Goal: Navigation & Orientation: Find specific page/section

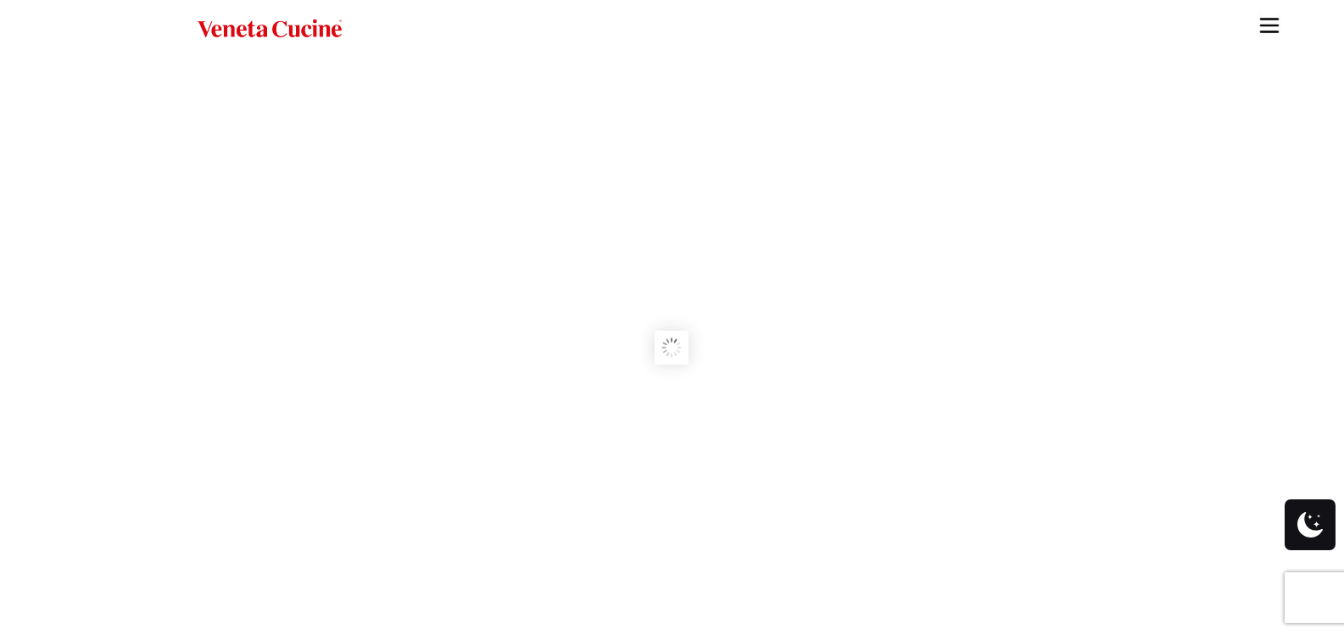
click at [1271, 24] on img "Site" at bounding box center [1269, 25] width 25 height 25
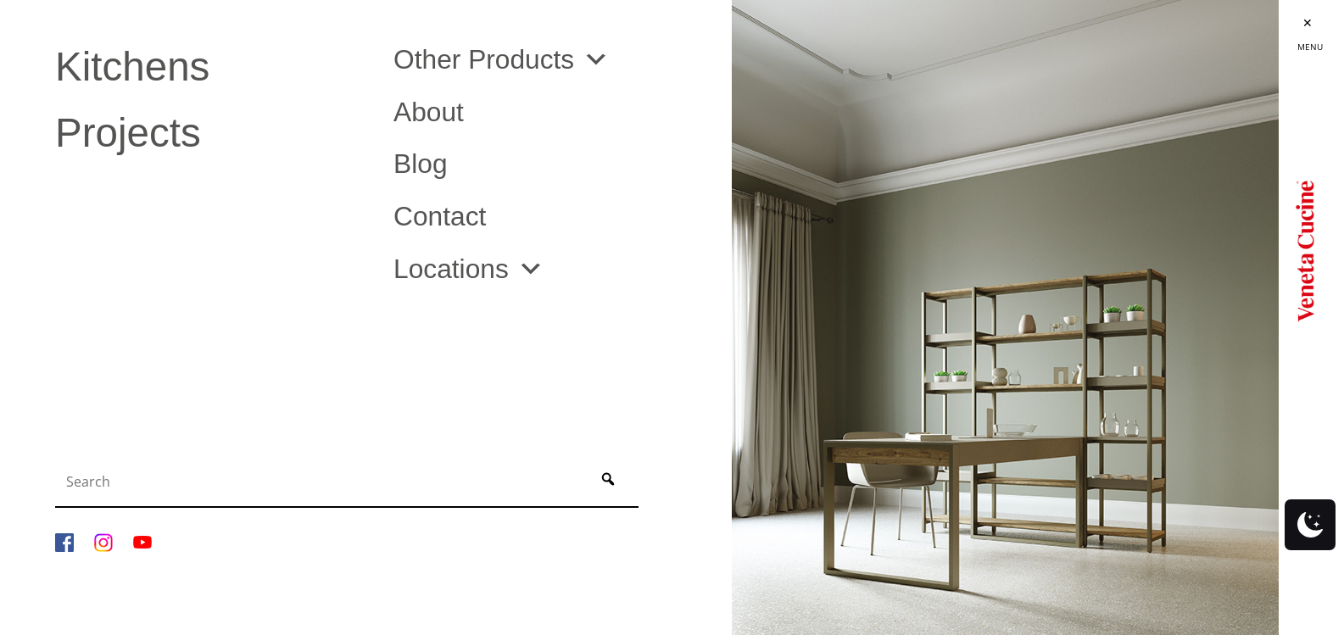
click at [1309, 22] on link "Site" at bounding box center [1310, 25] width 67 height 51
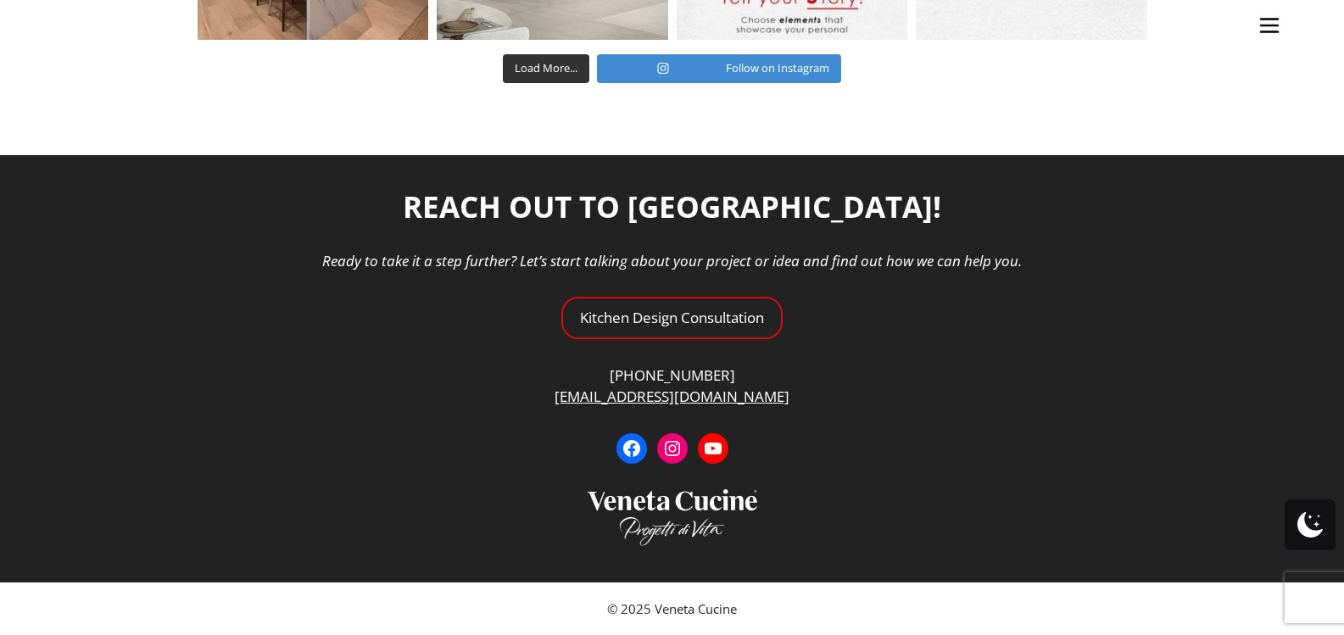
scroll to position [6183, 0]
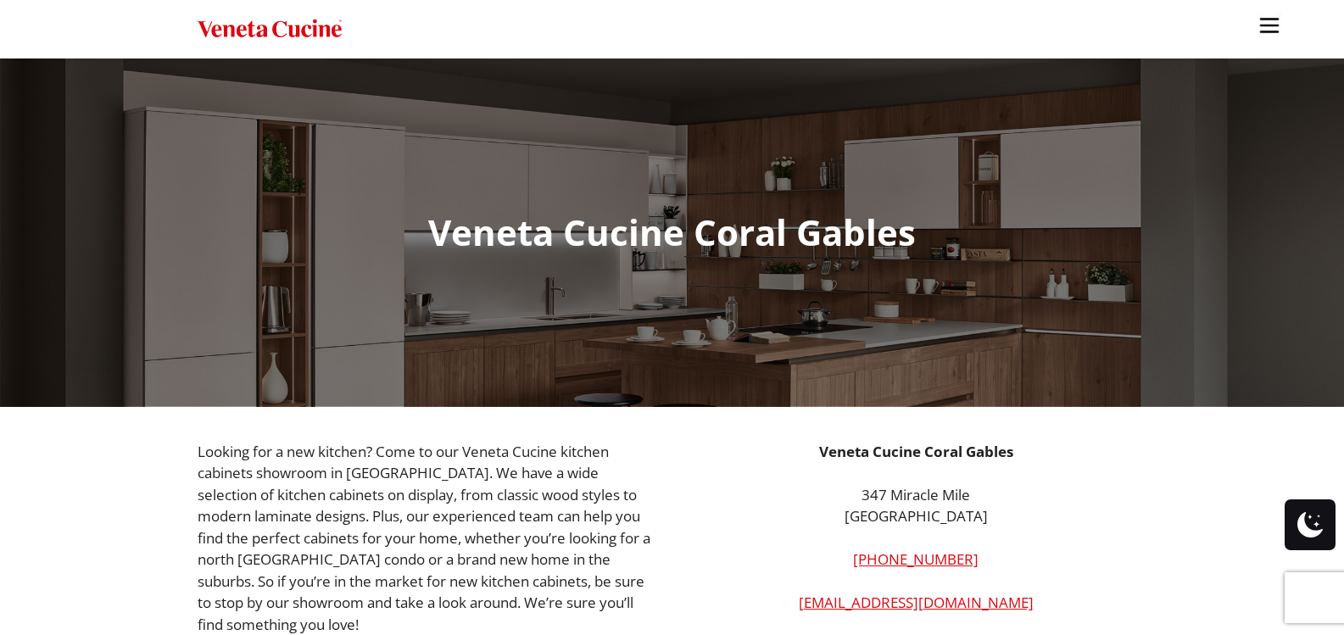
scroll to position [170, 0]
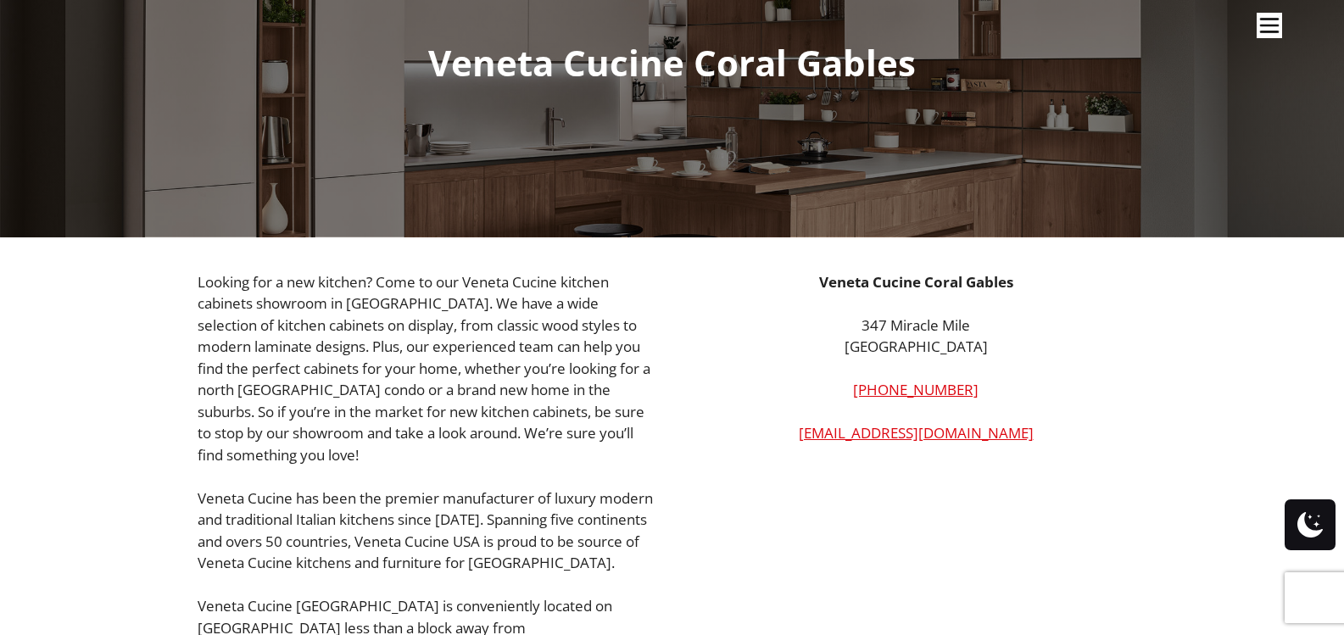
click at [1267, 21] on img "Site" at bounding box center [1269, 25] width 25 height 25
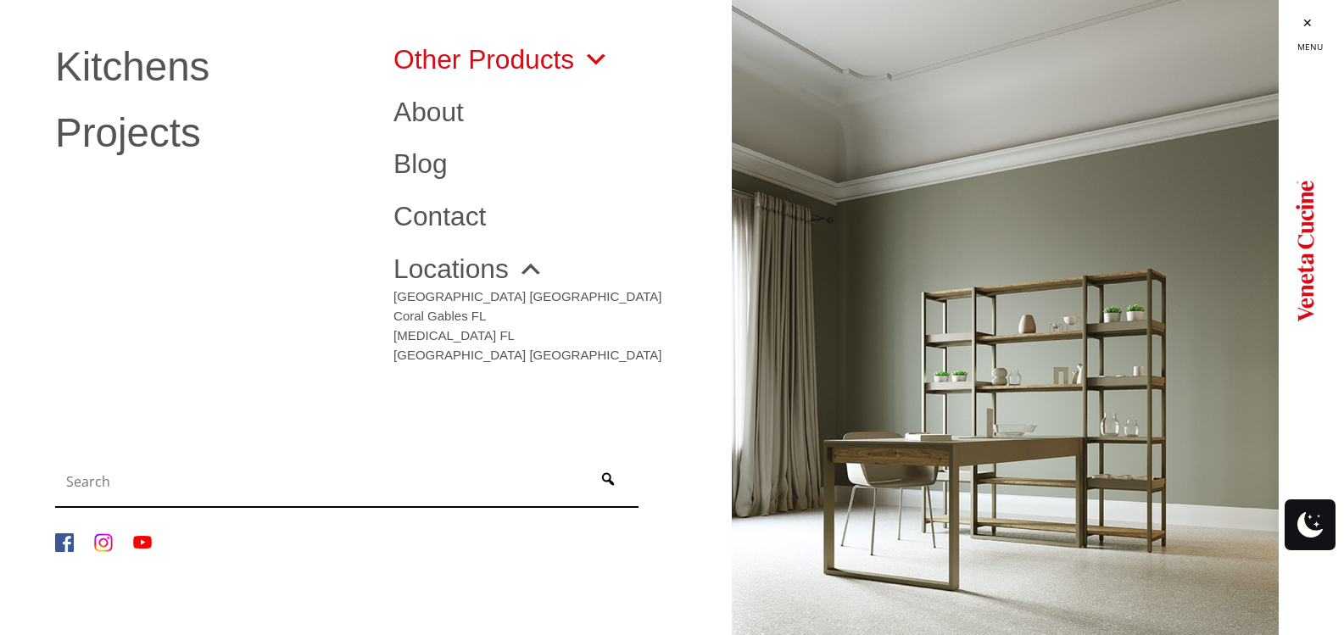
click at [567, 62] on link "Other Products" at bounding box center [502, 60] width 216 height 27
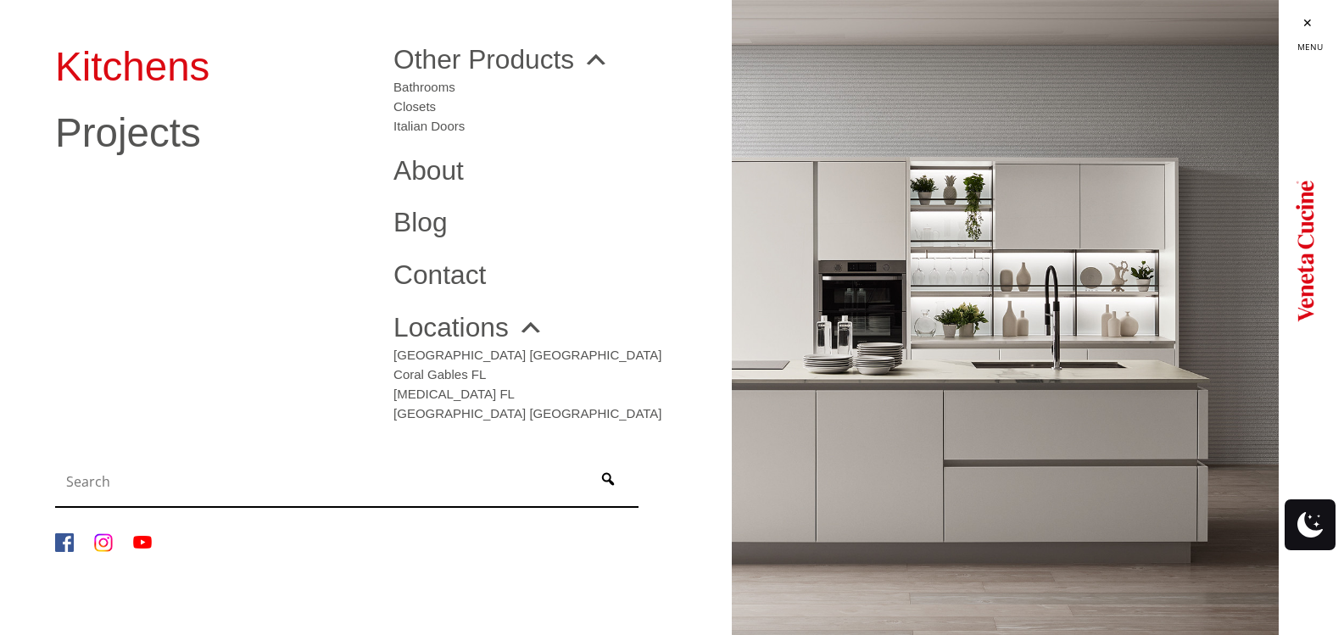
click at [161, 59] on link "Kitchens" at bounding box center [211, 67] width 313 height 41
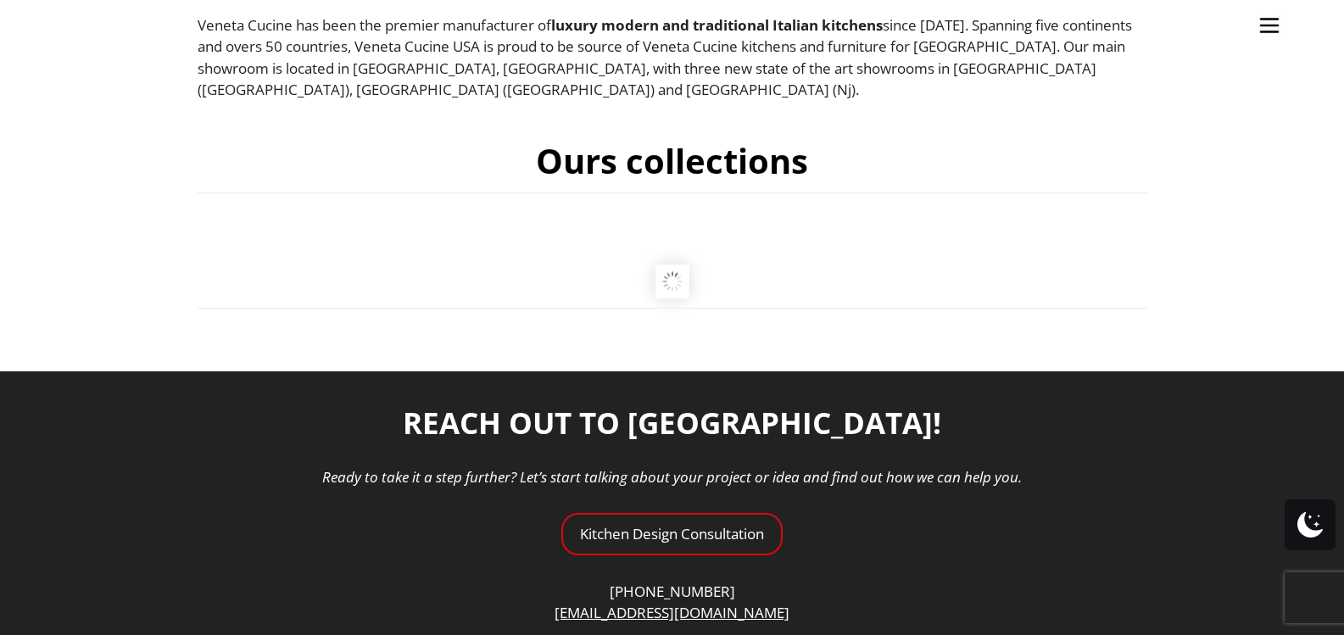
scroll to position [731, 0]
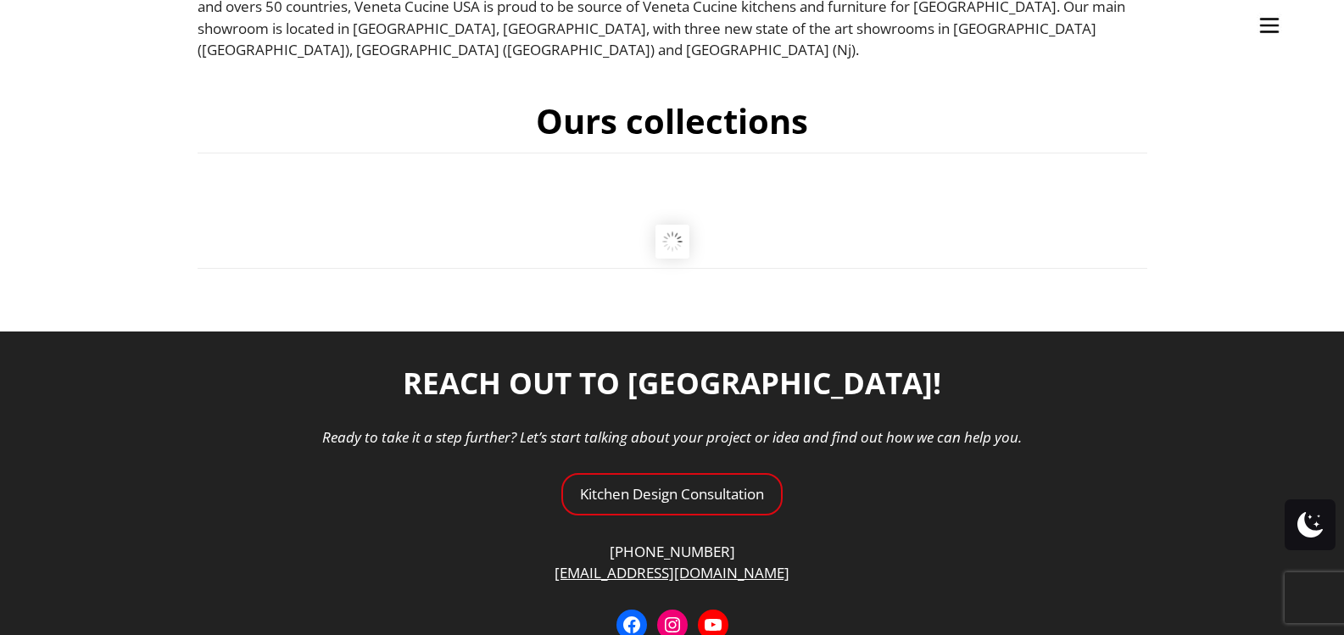
click at [748, 469] on ul "Kitchens Projects Other Products Bathrooms Closets Italian Doors About Blog Con…" at bounding box center [672, 317] width 1344 height 635
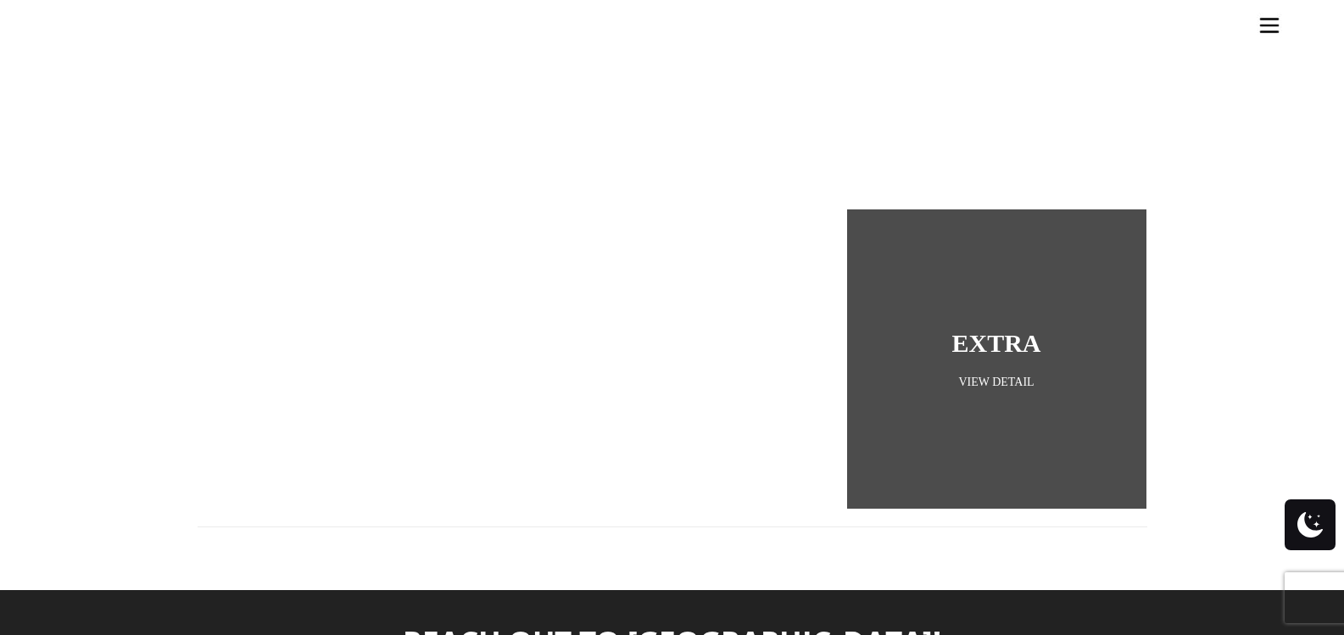
scroll to position [2088, 0]
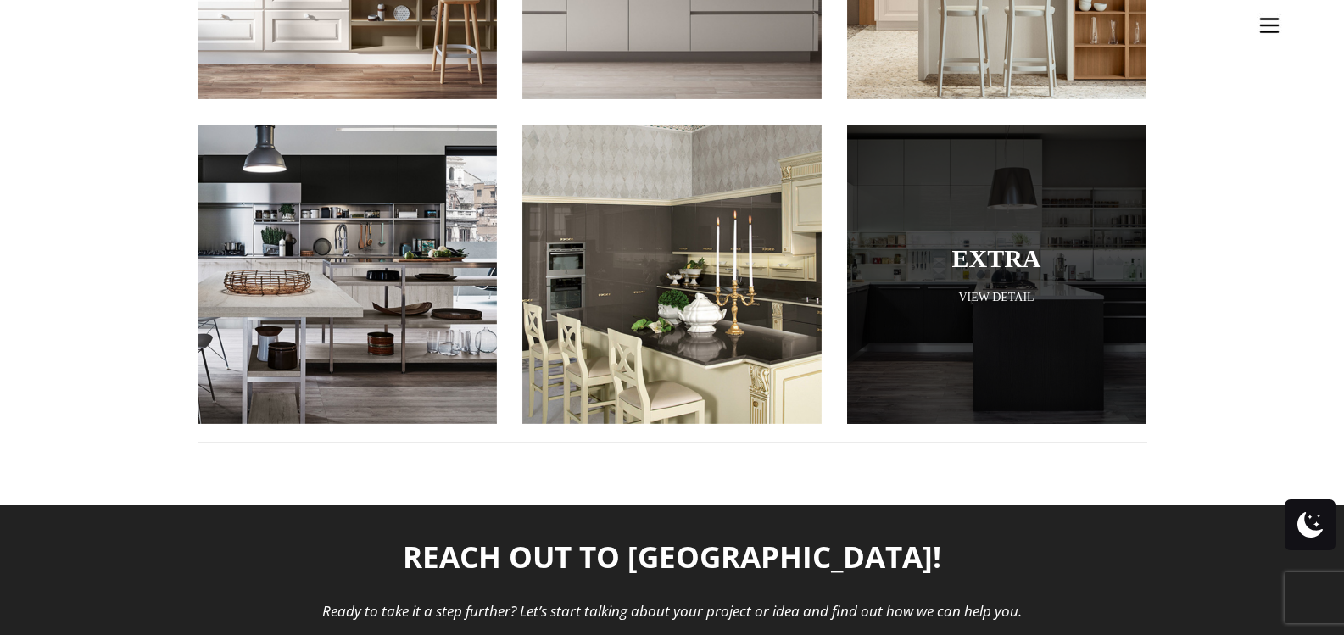
click at [1054, 303] on div at bounding box center [996, 274] width 299 height 299
click at [1001, 289] on link "View Detail" at bounding box center [996, 297] width 299 height 16
